Goal: Complete application form

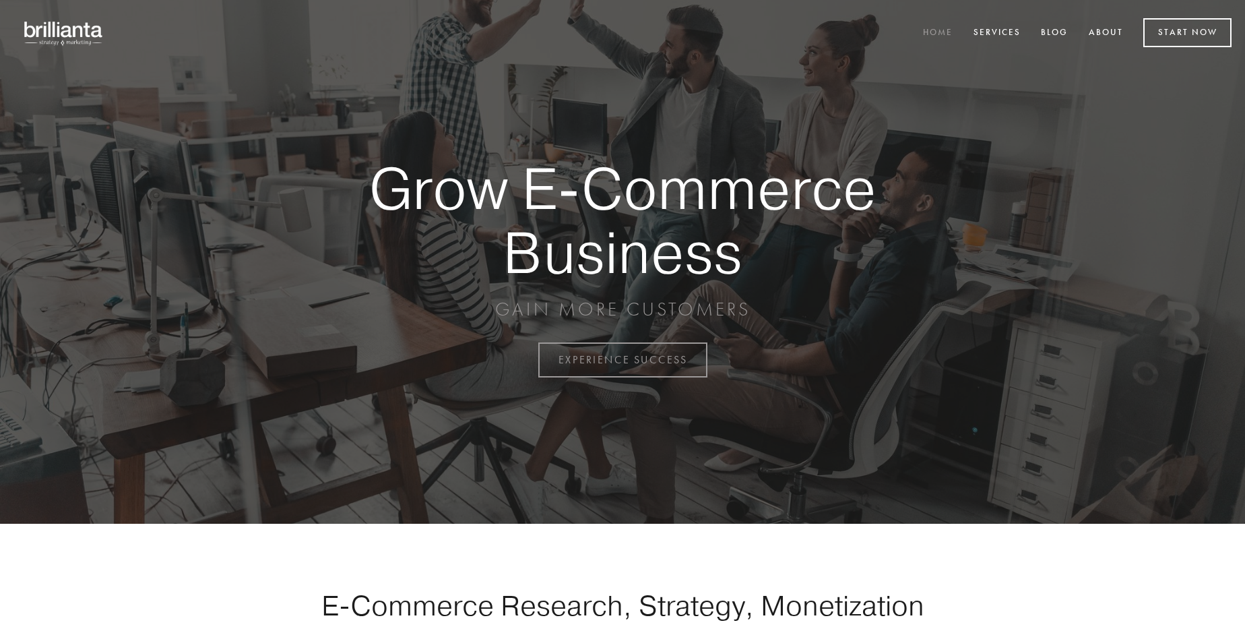
scroll to position [3532, 0]
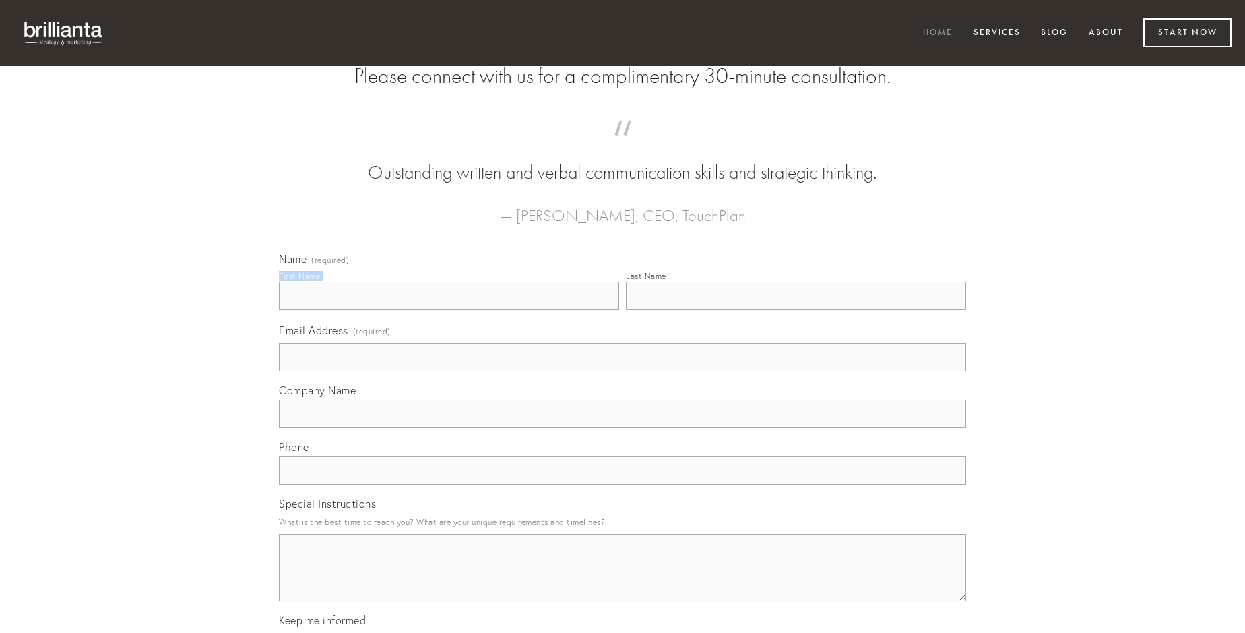
type input "[PERSON_NAME] I"
click at [796, 310] on input "Last Name" at bounding box center [796, 296] width 340 height 28
type input "[PERSON_NAME] I"
click at [623, 371] on input "Email Address (required)" at bounding box center [622, 357] width 687 height 28
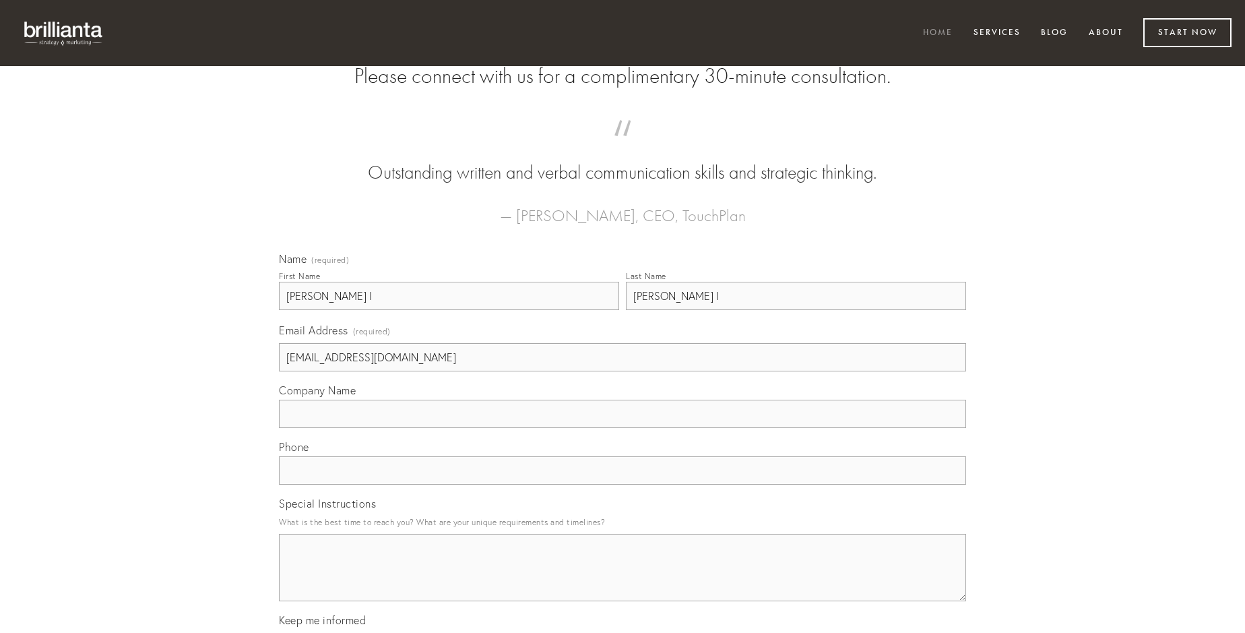
type input "[EMAIL_ADDRESS][DOMAIN_NAME]"
click at [623, 428] on input "Company Name" at bounding box center [622, 414] width 687 height 28
type input "annus"
click at [623, 484] on input "text" at bounding box center [622, 470] width 687 height 28
click at [623, 579] on textarea "Special Instructions" at bounding box center [622, 567] width 687 height 67
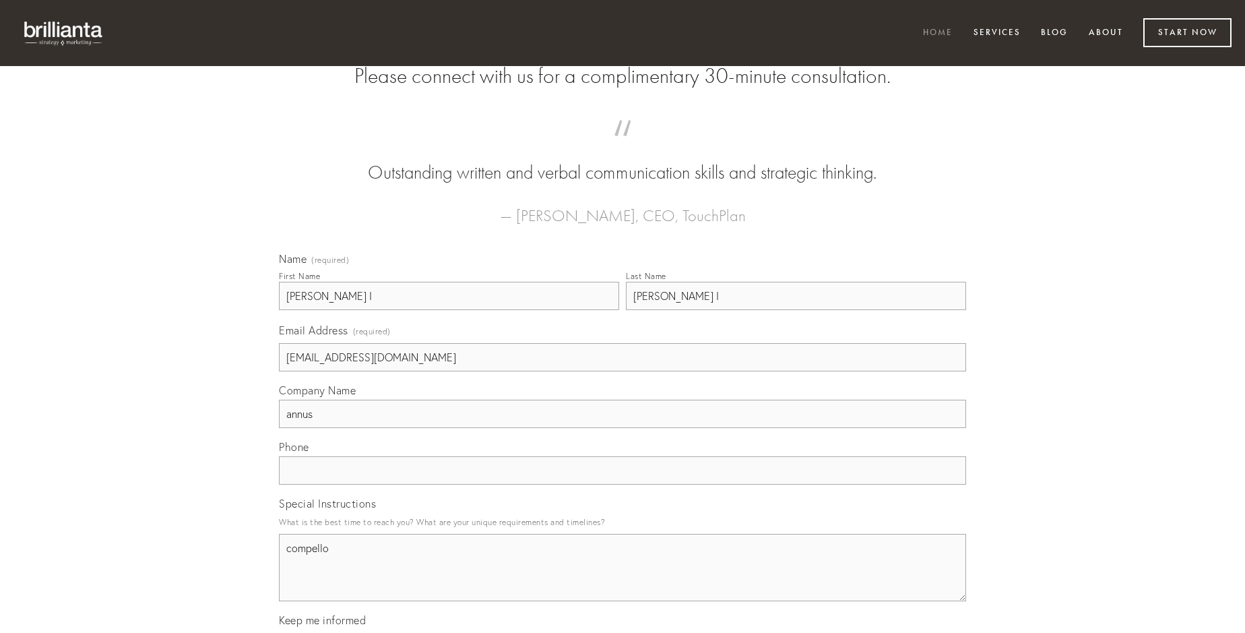
type textarea "compello"
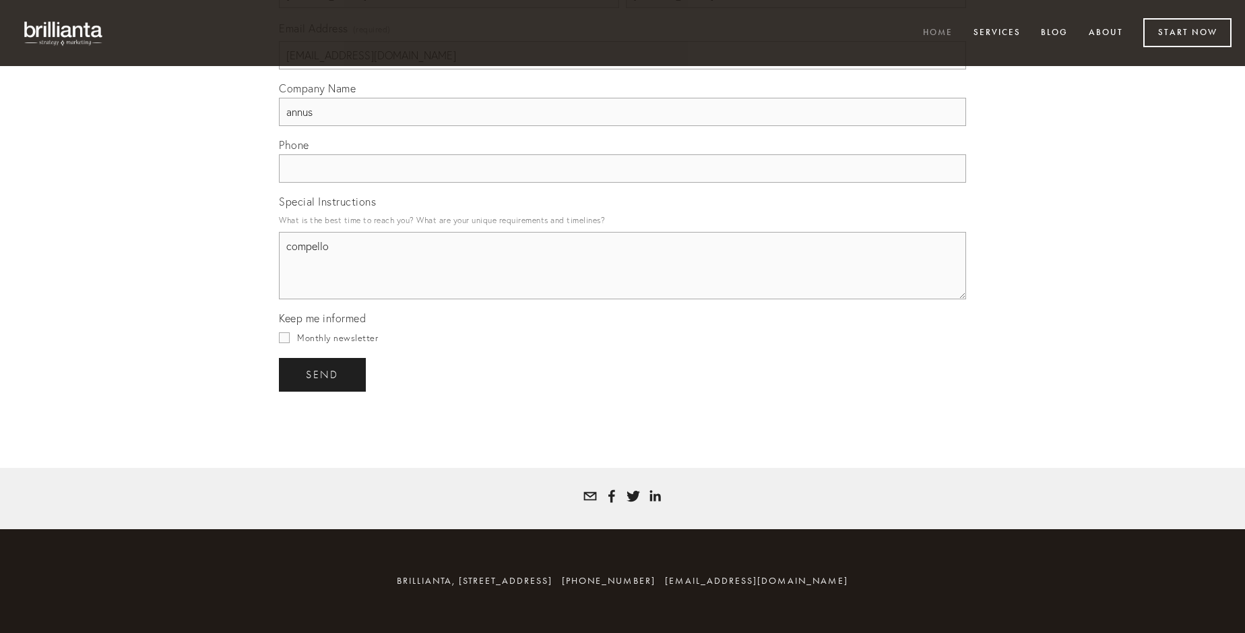
click at [323, 374] on span "send" at bounding box center [322, 375] width 33 height 12
